Goal: Complete application form

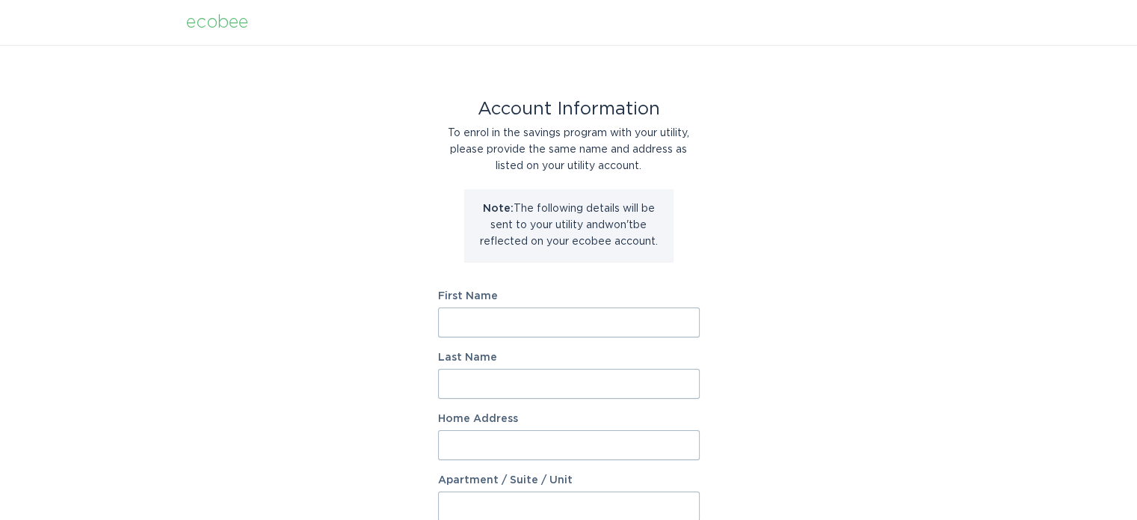
click at [525, 325] on input "First Name" at bounding box center [569, 322] width 262 height 30
type input "[PERSON_NAME]"
type input "1"
type input "[STREET_ADDRESS]"
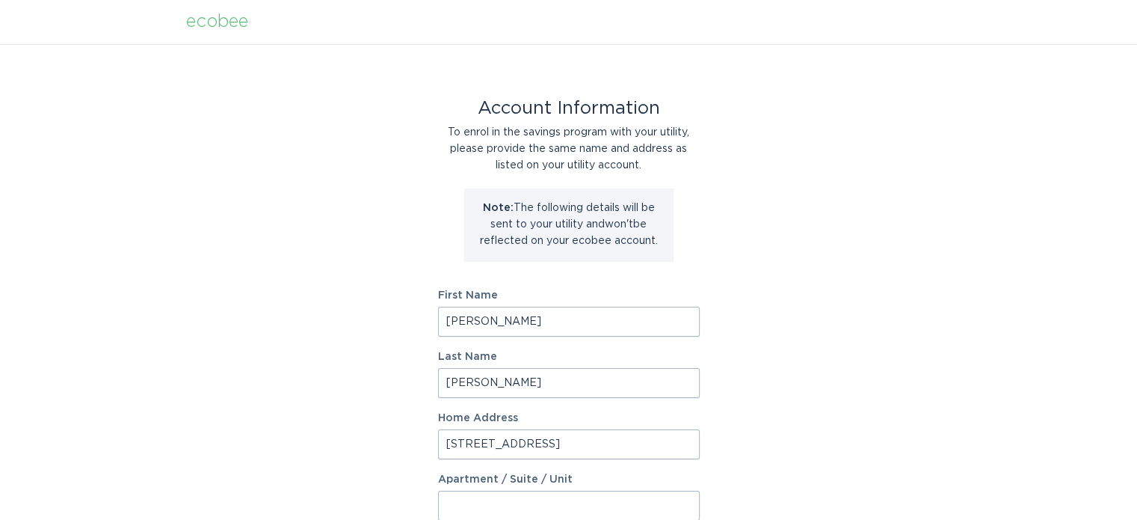
scroll to position [307, 0]
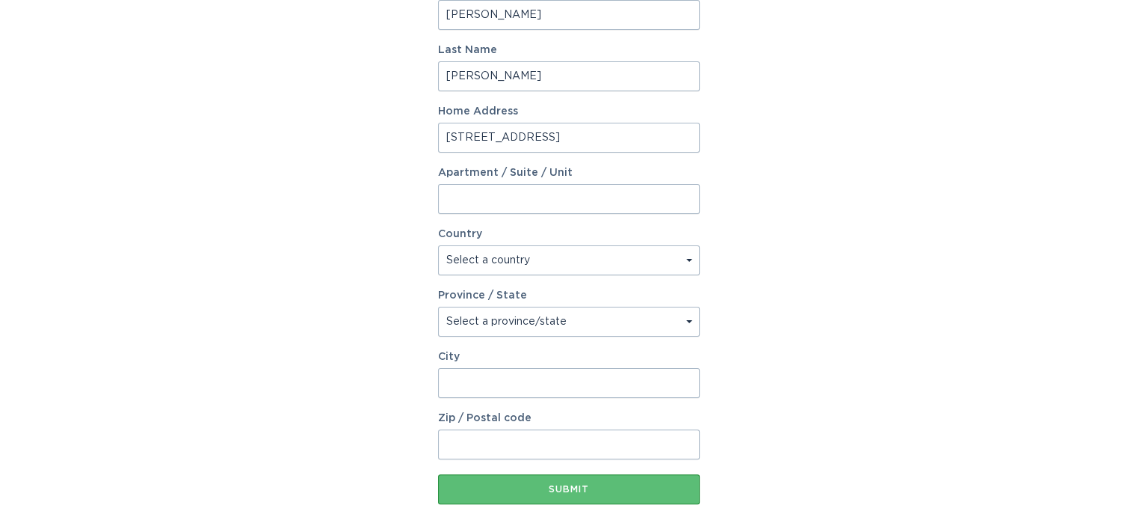
select select "CA"
select select "ON"
type input "Stittsville"
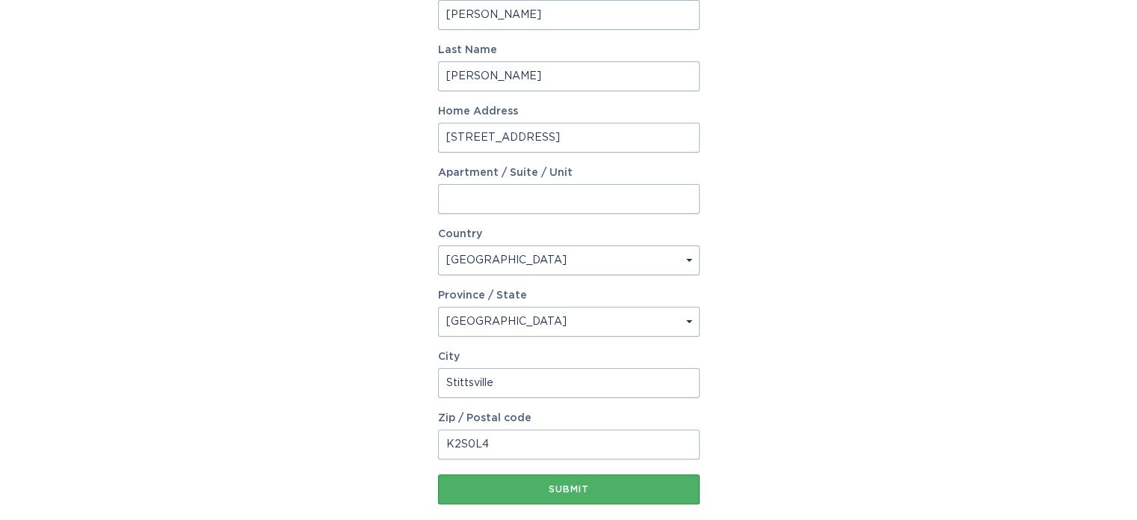
type input "K2S0L4"
click at [559, 493] on div "Submit" at bounding box center [569, 489] width 247 height 9
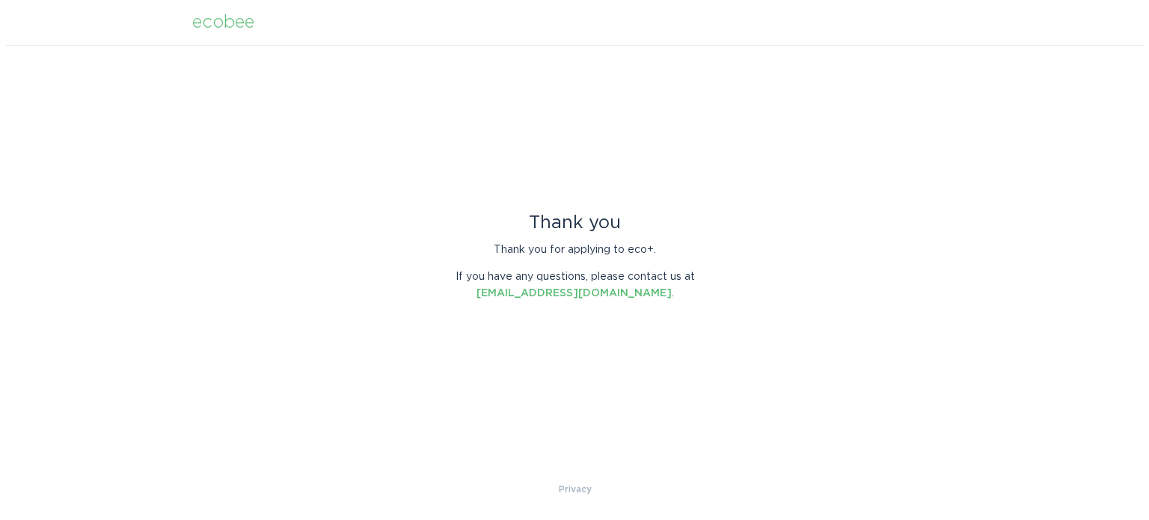
scroll to position [0, 0]
